Goal: Task Accomplishment & Management: Manage account settings

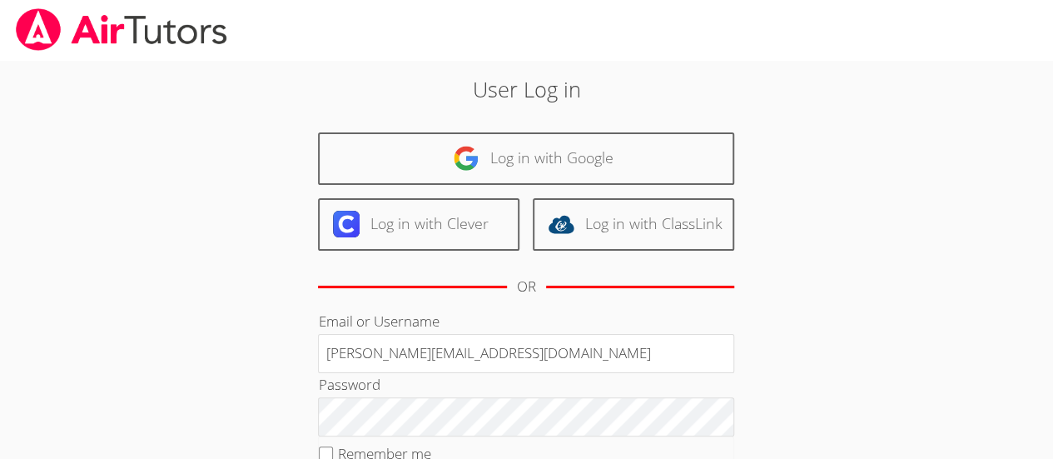
click at [856, 266] on div "User Log in Log in with Google Log in with Clever Log in with ClassLink OR Emai…" at bounding box center [527, 342] width 790 height 564
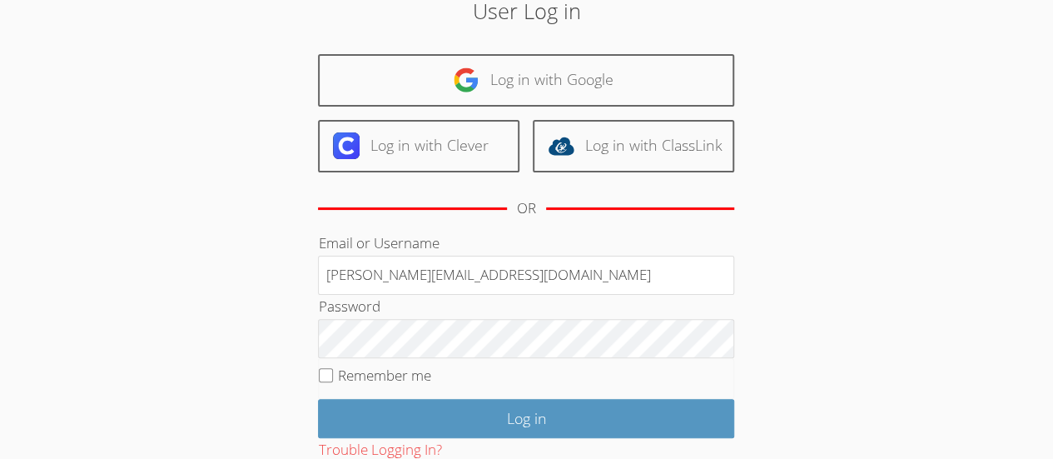
scroll to position [83, 0]
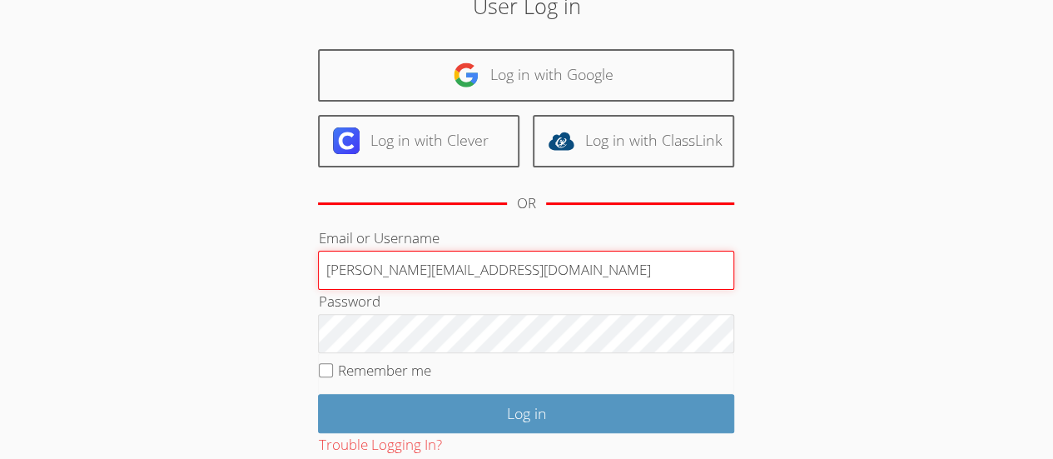
click at [544, 265] on input "Deniseandrews@airtutors.org" at bounding box center [526, 271] width 416 height 40
type input "Deniseandrewstutor@gmail.com"
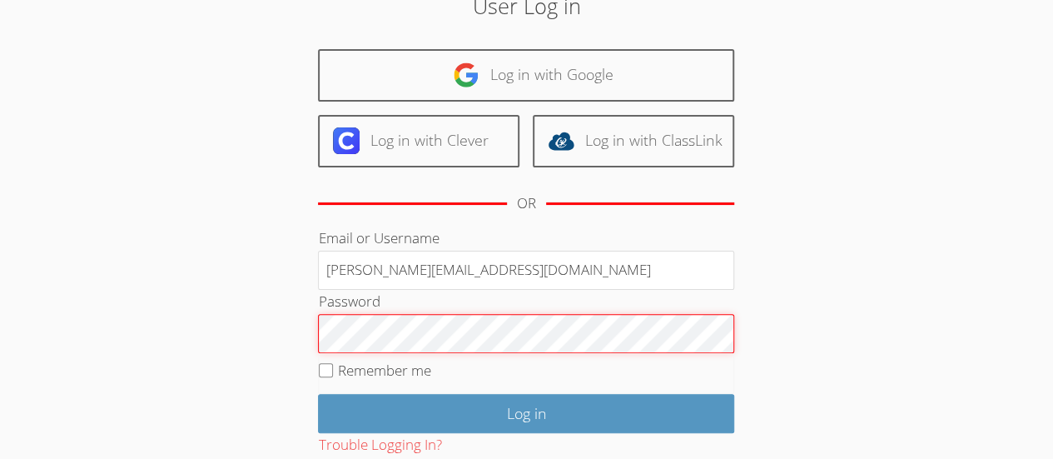
click at [887, 262] on div "User Log in Log in with Google Log in with Clever Log in with ClassLink OR Emai…" at bounding box center [527, 259] width 790 height 564
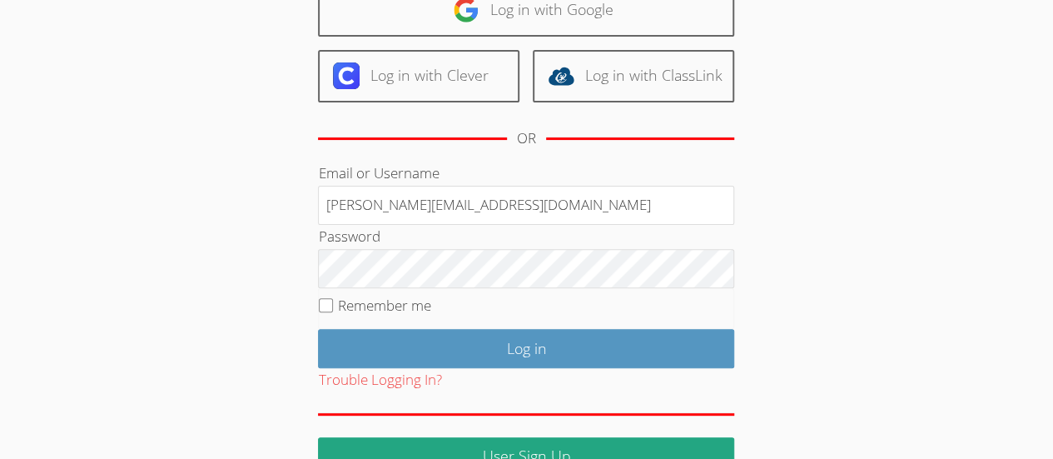
scroll to position [175, 0]
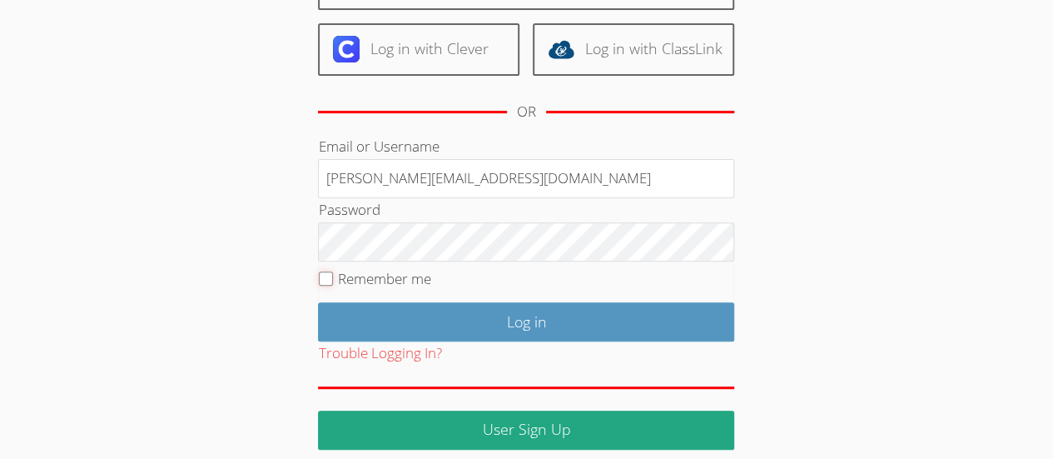
click at [325, 272] on input "Remember me" at bounding box center [326, 278] width 14 height 14
checkbox input "true"
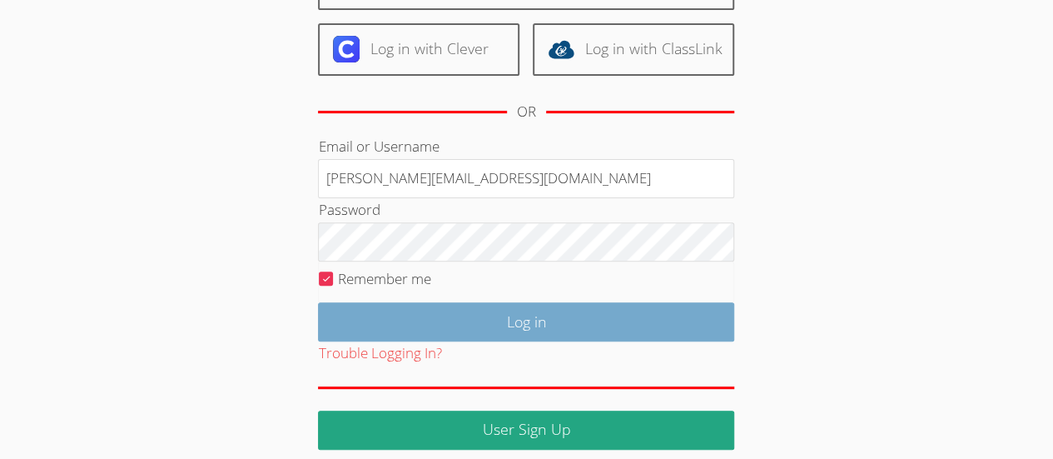
click at [554, 324] on input "Log in" at bounding box center [526, 321] width 416 height 39
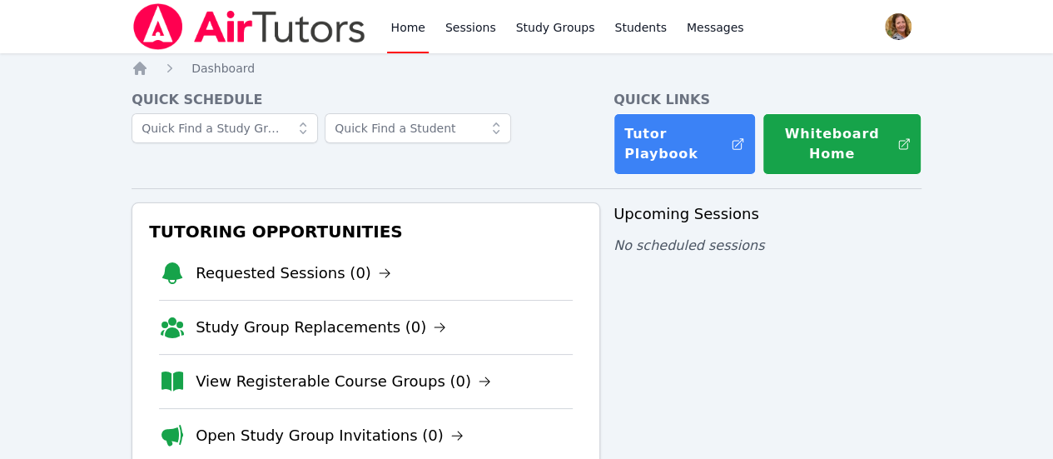
click at [469, 35] on link "Sessions" at bounding box center [470, 26] width 57 height 53
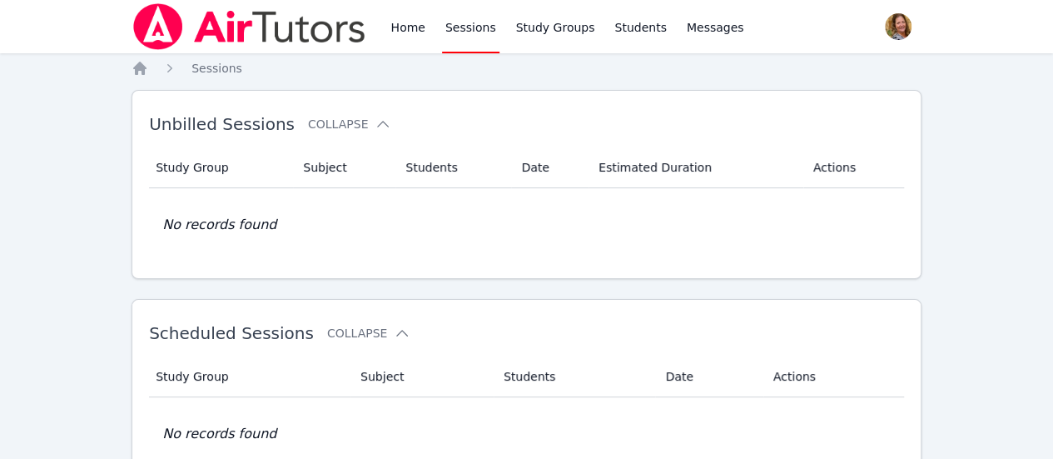
click at [880, 32] on span "button" at bounding box center [898, 26] width 37 height 37
click at [794, 98] on button "Logout" at bounding box center [832, 95] width 160 height 30
